Goal: Information Seeking & Learning: Learn about a topic

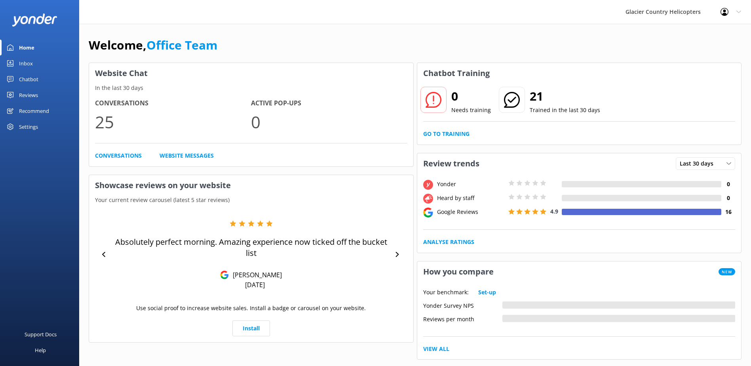
click at [38, 74] on link "Chatbot" at bounding box center [39, 79] width 79 height 16
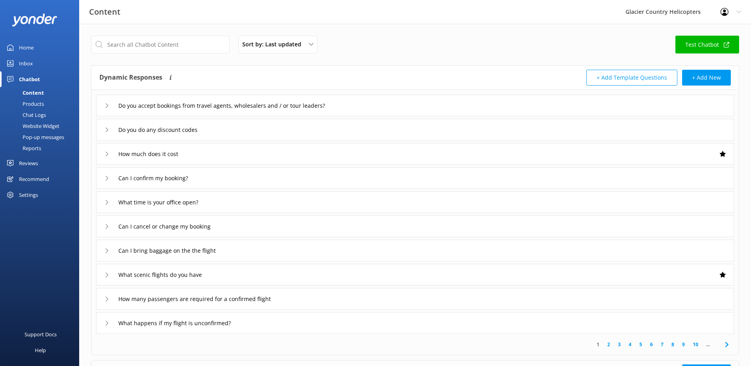
click at [32, 119] on div "Chat Logs" at bounding box center [25, 114] width 41 height 11
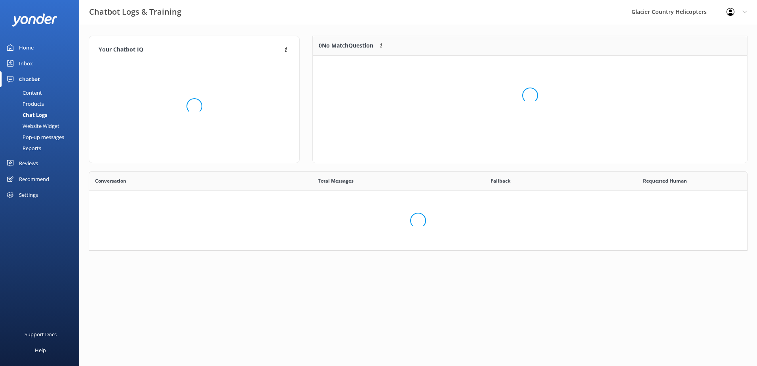
scroll to position [272, 646]
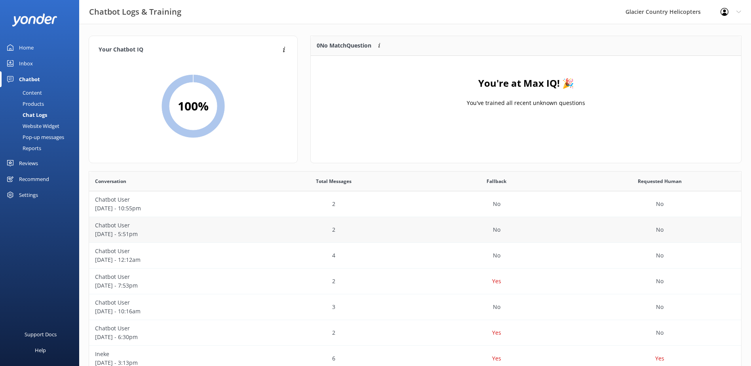
click at [118, 236] on p "September 18 - 5:51pm" at bounding box center [170, 234] width 151 height 9
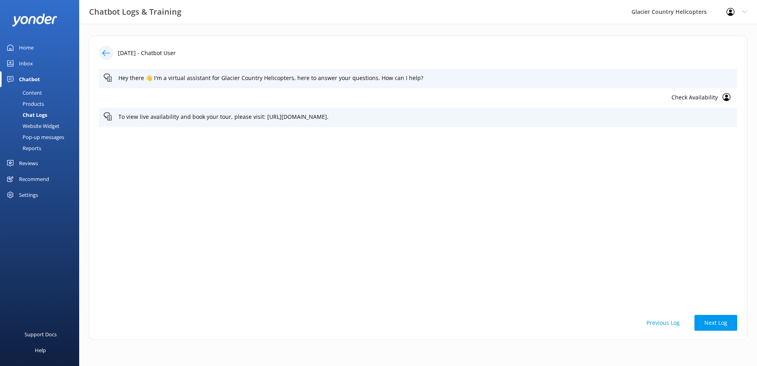
click at [104, 54] on use at bounding box center [106, 53] width 8 height 6
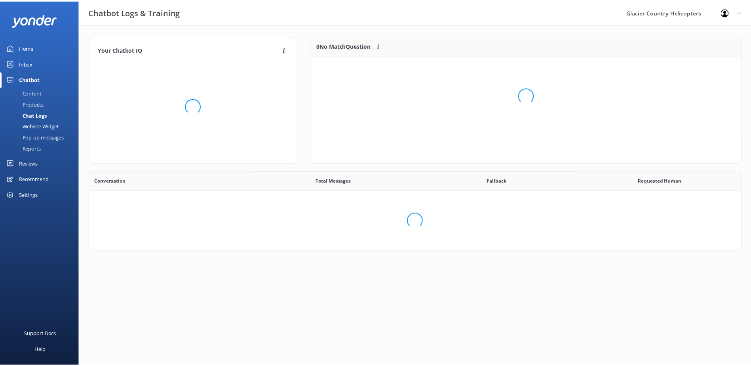
scroll to position [272, 646]
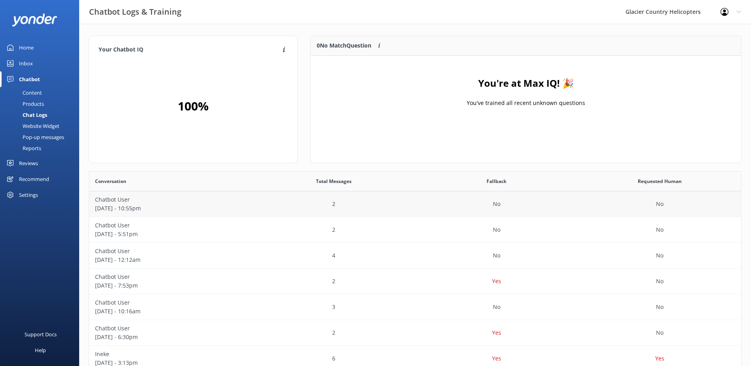
click at [132, 207] on p "September 18 - 10:55pm" at bounding box center [170, 208] width 151 height 9
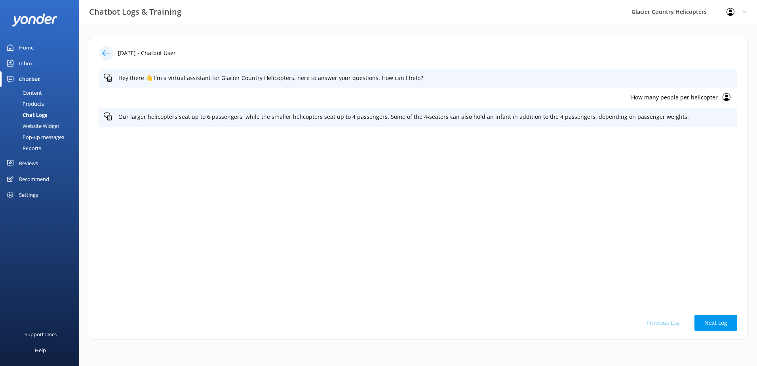
click at [105, 50] on icon at bounding box center [106, 53] width 8 height 8
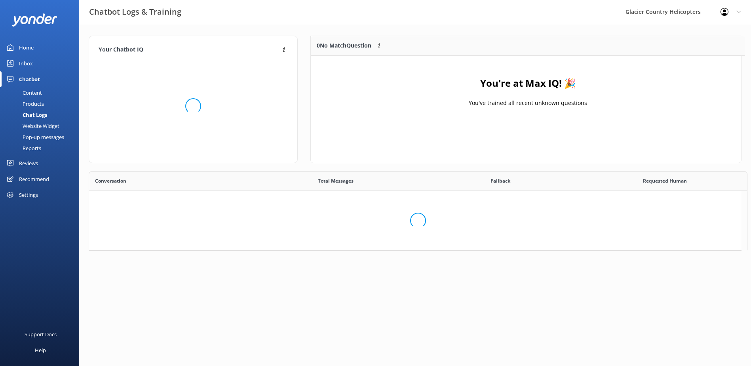
scroll to position [6, 6]
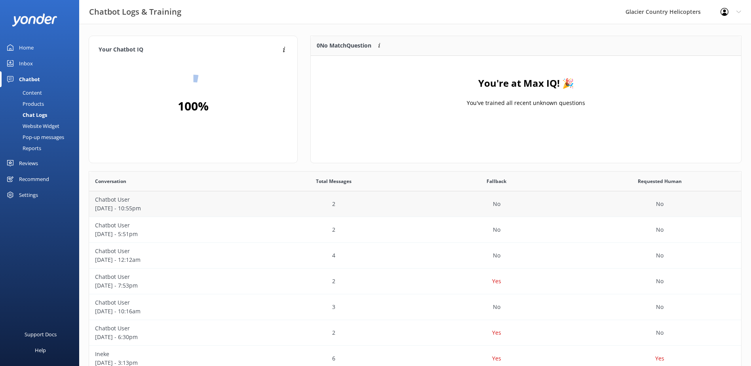
click at [129, 208] on p "September 18 - 10:55pm" at bounding box center [170, 208] width 151 height 9
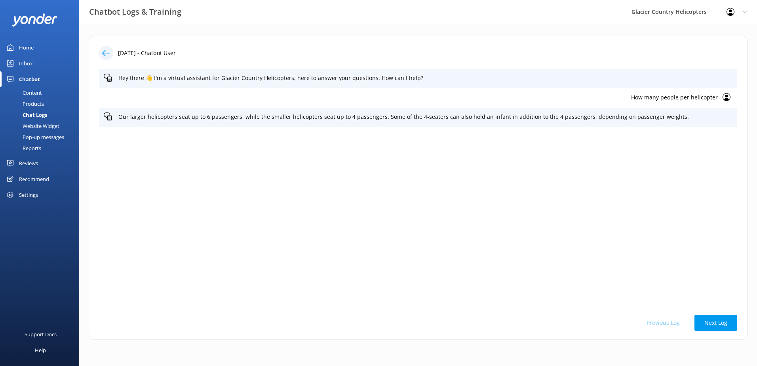
click at [105, 56] on use at bounding box center [106, 53] width 8 height 6
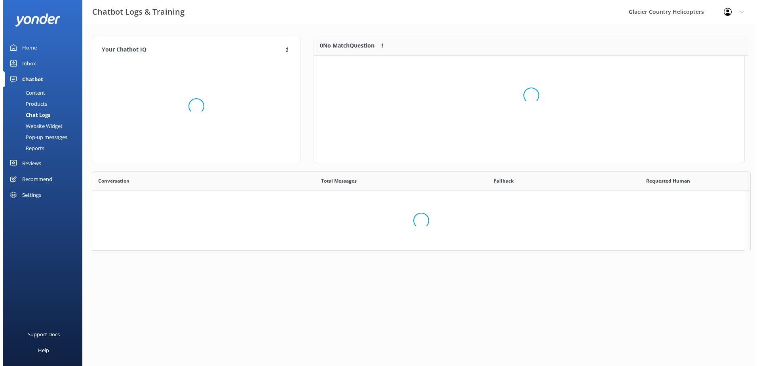
scroll to position [6, 6]
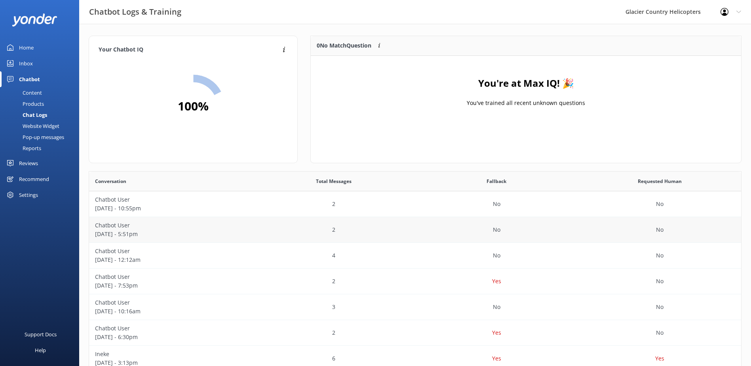
click at [128, 227] on p "Chatbot User" at bounding box center [170, 225] width 151 height 9
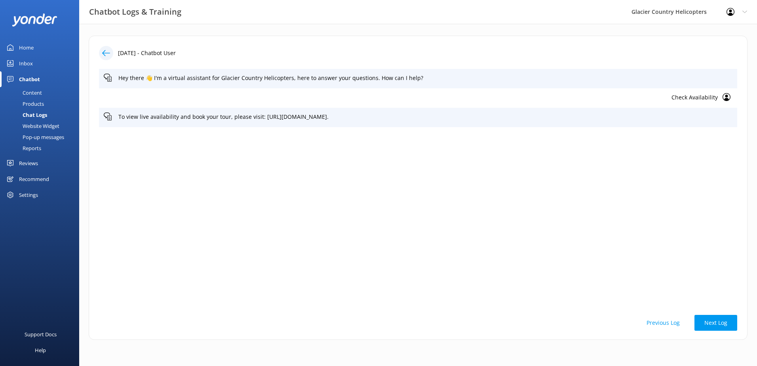
click at [24, 50] on div "Home" at bounding box center [26, 48] width 15 height 16
